Goal: Book appointment/travel/reservation

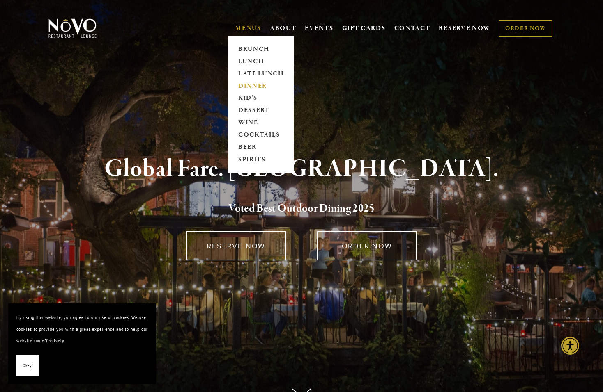
click at [252, 87] on link "DINNER" at bounding box center [260, 86] width 51 height 12
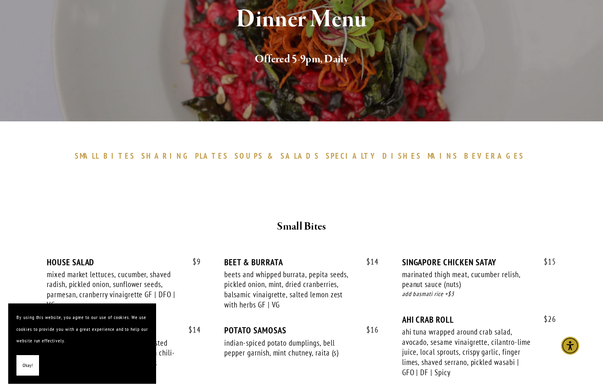
scroll to position [135, 0]
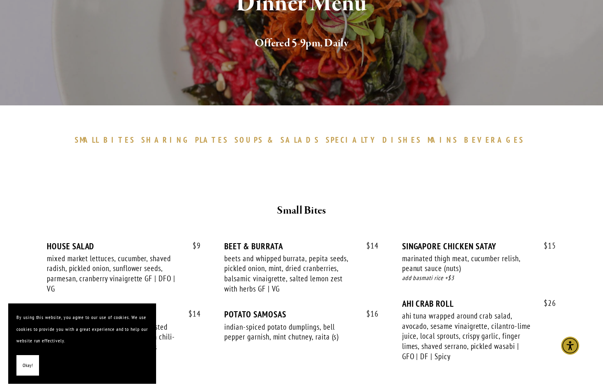
click at [29, 364] on span "Okay!" at bounding box center [28, 366] width 10 height 12
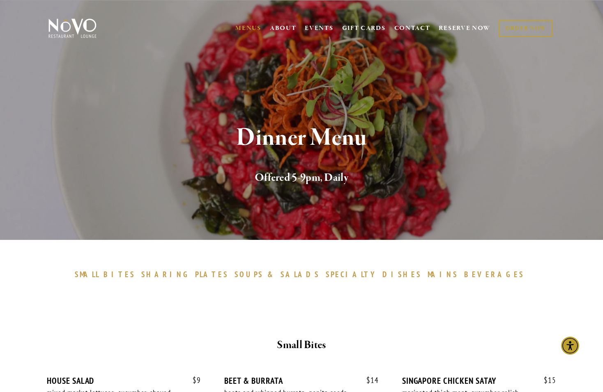
scroll to position [0, 0]
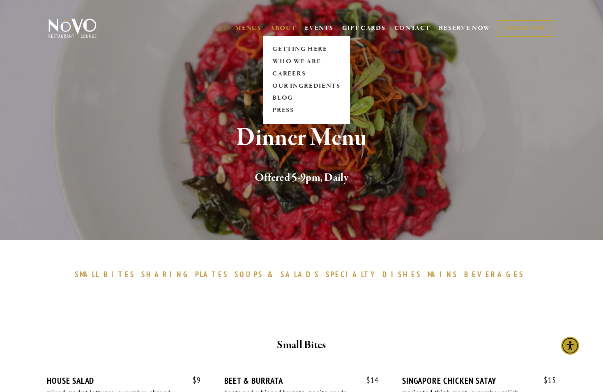
click at [273, 25] on link "ABOUT" at bounding box center [283, 28] width 27 height 8
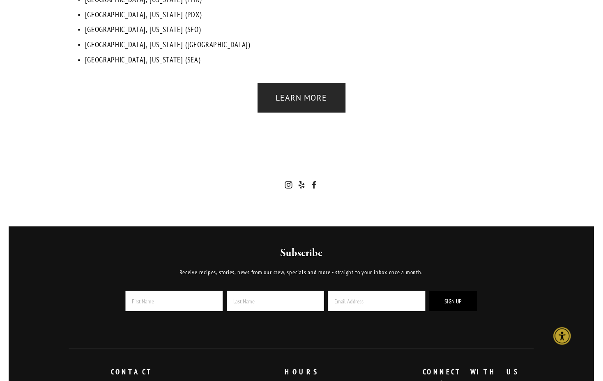
scroll to position [1943, 0]
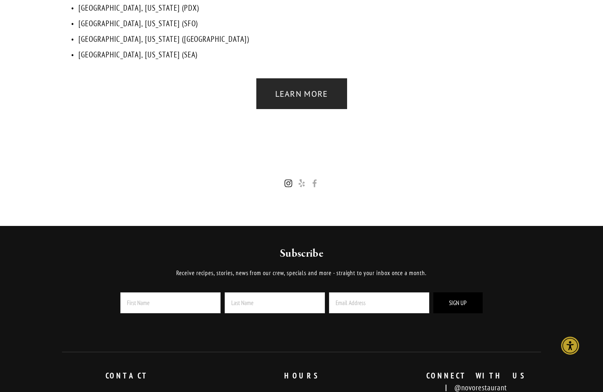
click at [289, 179] on use "Instagram" at bounding box center [288, 183] width 8 height 8
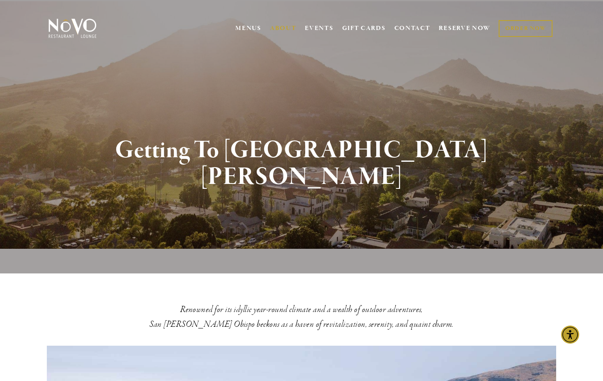
scroll to position [0, 0]
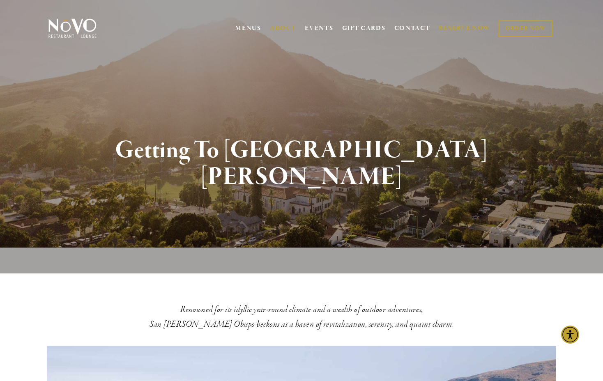
click at [477, 26] on link "RESERVE NOW" at bounding box center [464, 29] width 52 height 16
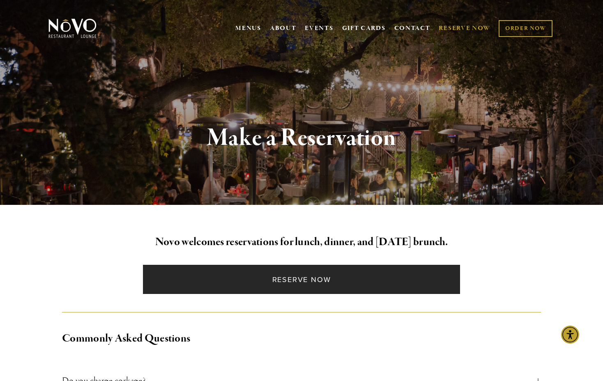
click at [284, 284] on link "Reserve Now" at bounding box center [301, 279] width 316 height 29
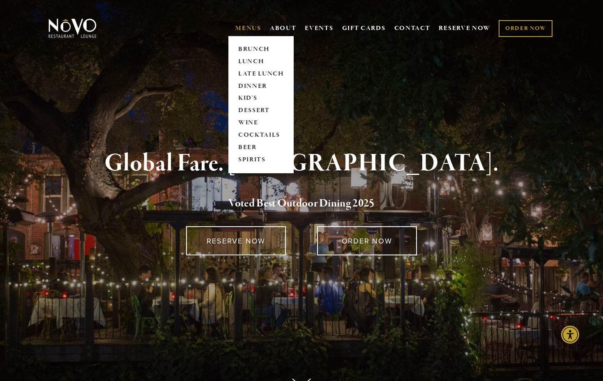
click at [247, 25] on link "MENUS" at bounding box center [248, 28] width 26 height 8
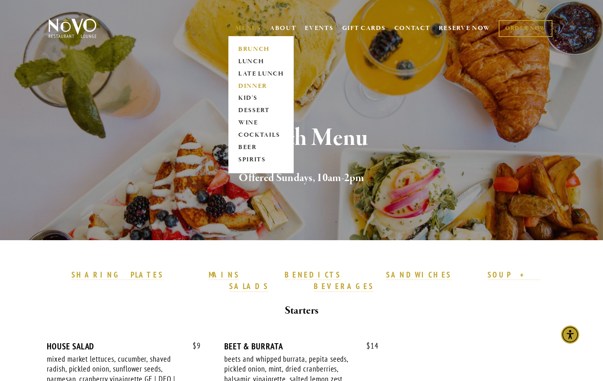
click at [252, 81] on link "DINNER" at bounding box center [260, 86] width 51 height 12
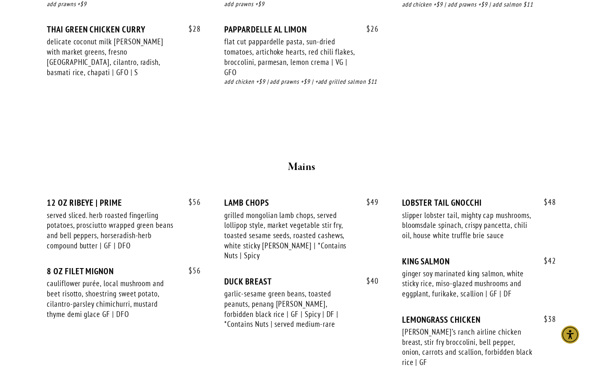
scroll to position [1234, 0]
